Goal: Check status: Check status

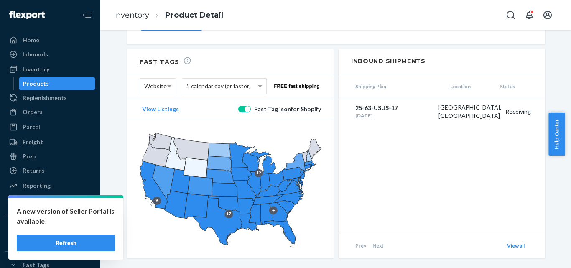
drag, startPoint x: 38, startPoint y: 87, endPoint x: 55, endPoint y: 85, distance: 16.8
click at [38, 87] on div "Products" at bounding box center [36, 83] width 26 height 8
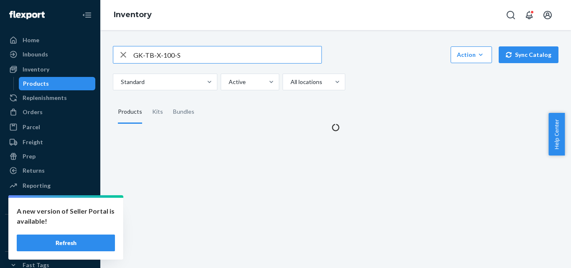
click at [193, 54] on input "GK-TB-X-100-S" at bounding box center [227, 54] width 188 height 17
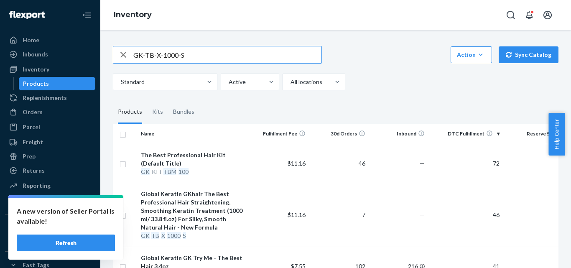
type input "GK-TB-X-1000-S"
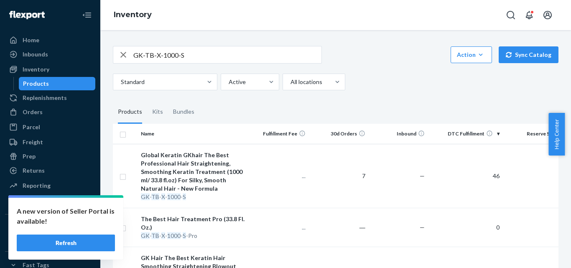
click at [398, 85] on div "Standard Active All locations" at bounding box center [332, 82] width 439 height 17
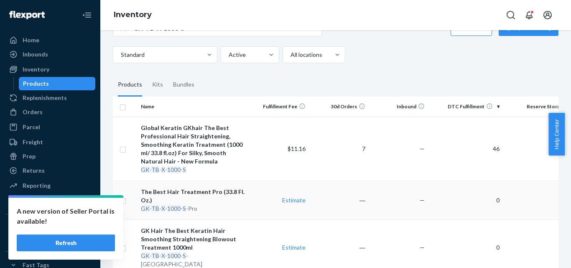
scroll to position [84, 0]
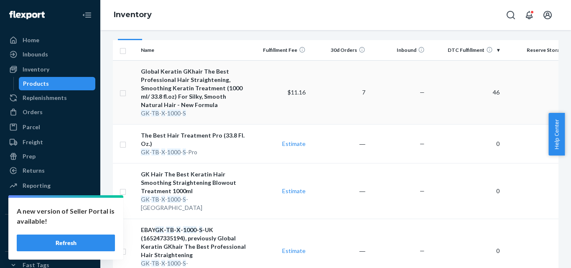
click at [194, 105] on div "Global Keratin GKhair The Best Professional Hair Straightening, Smoothing Kerat…" at bounding box center [193, 88] width 105 height 42
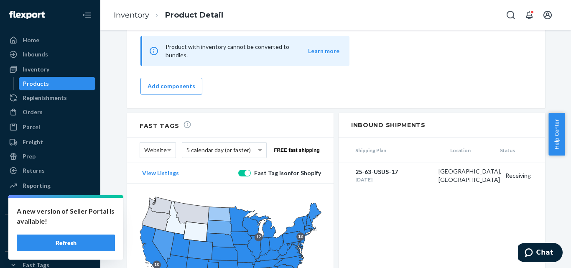
scroll to position [901, 0]
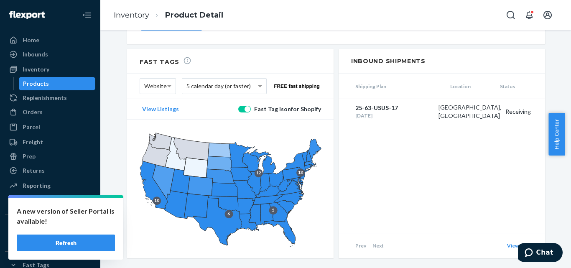
click at [35, 114] on div "Orders" at bounding box center [33, 112] width 20 height 8
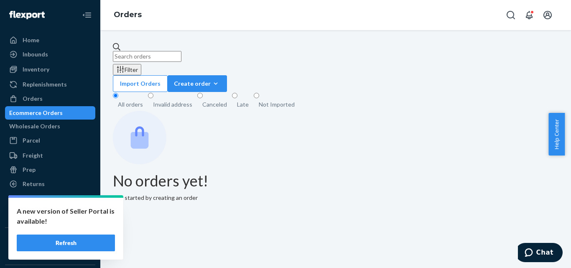
click at [170, 51] on input "text" at bounding box center [147, 56] width 69 height 11
paste input "B1GYDBYOGL"
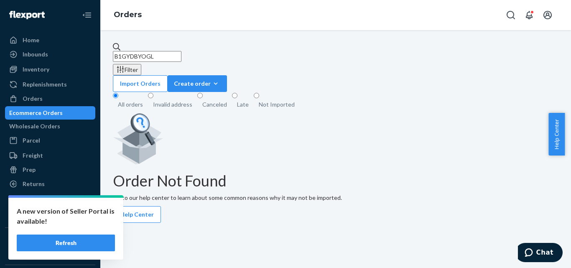
type input "B1GYDBYOGL"
click at [181, 56] on input "B1GYDBYOGL" at bounding box center [147, 56] width 69 height 11
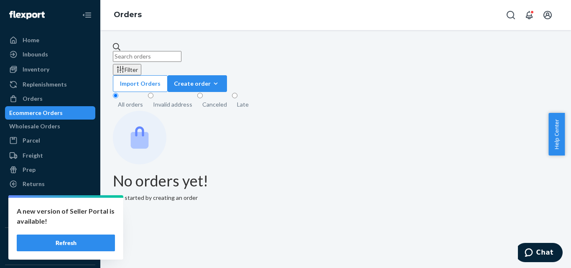
click at [168, 51] on input "text" at bounding box center [147, 56] width 69 height 11
paste input "B1GYDBYOGL"
type input "B1GYDBYOGL"
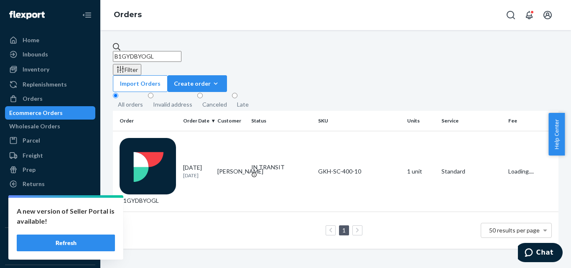
click at [58, 243] on button "Refresh" at bounding box center [66, 242] width 98 height 17
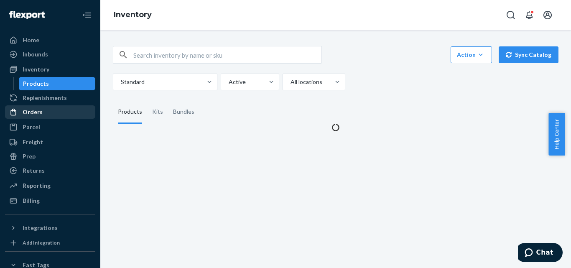
click at [48, 110] on div "Orders" at bounding box center [50, 112] width 89 height 12
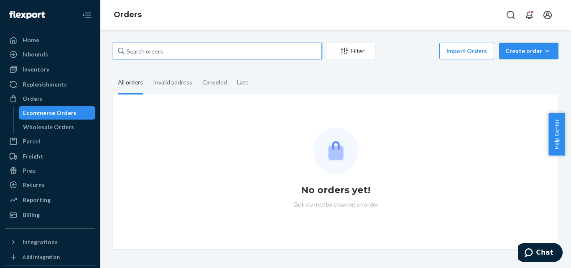
click at [222, 46] on input "text" at bounding box center [217, 51] width 209 height 17
paste input "B1GYDBYOGL"
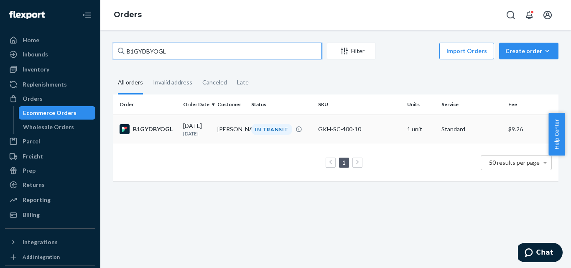
type input "B1GYDBYOGL"
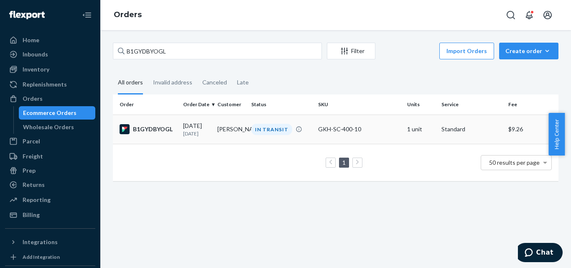
click at [257, 127] on div "IN TRANSIT" at bounding box center [271, 129] width 41 height 11
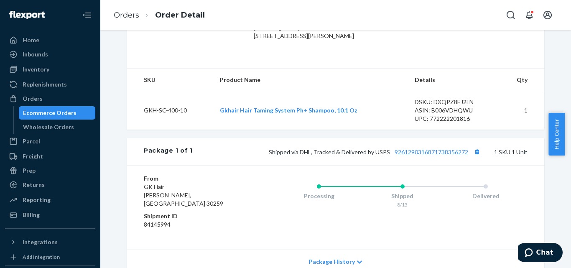
scroll to position [251, 0]
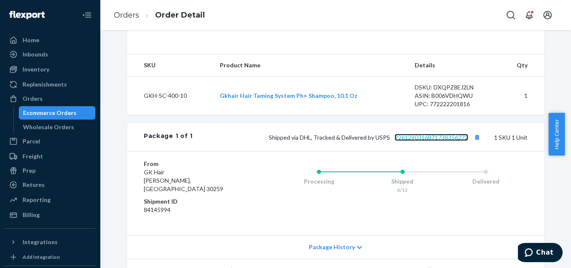
click at [418, 141] on link "9261290316871738356272" at bounding box center [431, 137] width 74 height 7
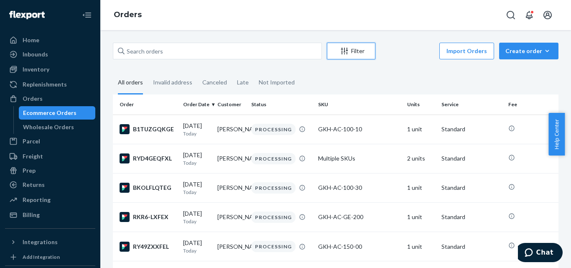
click at [358, 48] on div "Filter" at bounding box center [351, 51] width 48 height 8
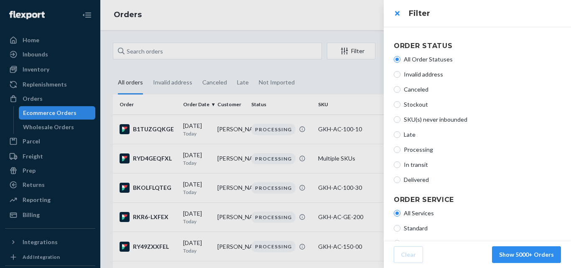
click at [358, 48] on div at bounding box center [285, 134] width 571 height 268
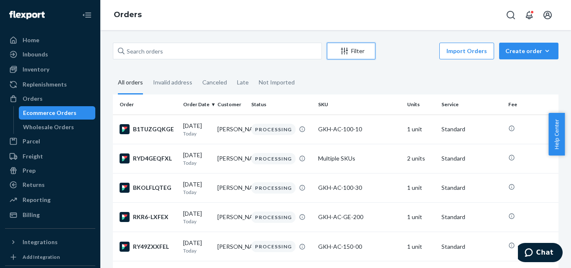
click at [364, 47] on div "Filter" at bounding box center [351, 51] width 48 height 8
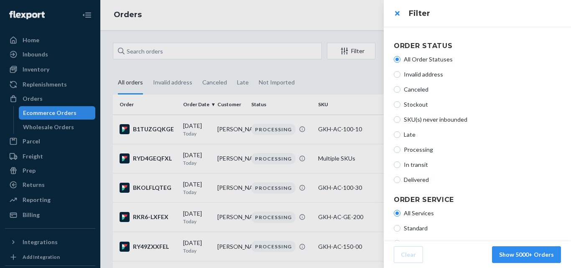
click at [364, 47] on div at bounding box center [285, 134] width 571 height 268
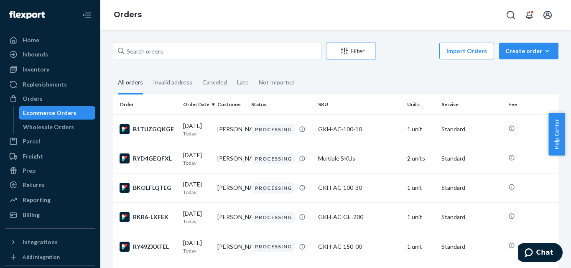
click at [369, 46] on button "Filter" at bounding box center [351, 51] width 48 height 17
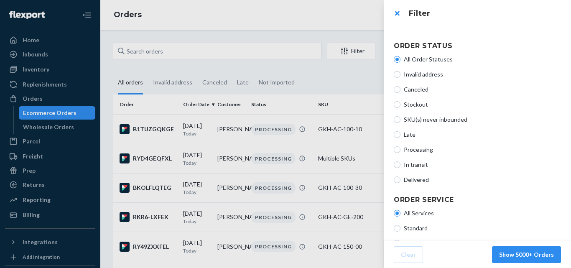
click at [361, 48] on div at bounding box center [285, 134] width 571 height 268
